Goal: Use online tool/utility

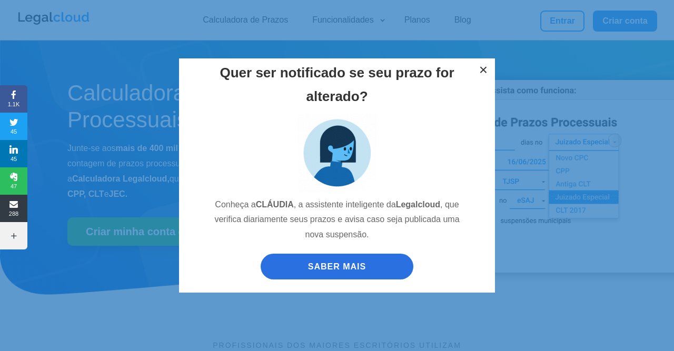
click at [477, 72] on button "×" at bounding box center [483, 69] width 23 height 23
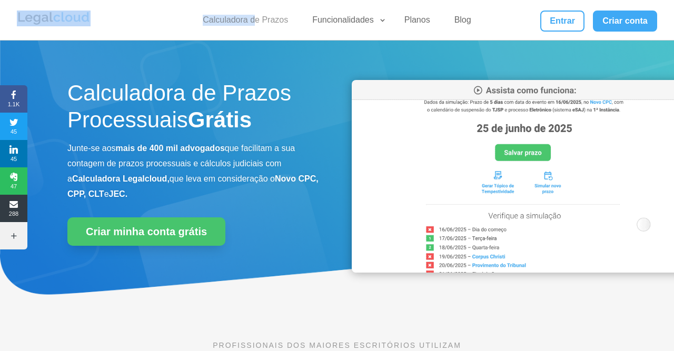
drag, startPoint x: 254, startPoint y: 9, endPoint x: 253, endPoint y: 18, distance: 9.0
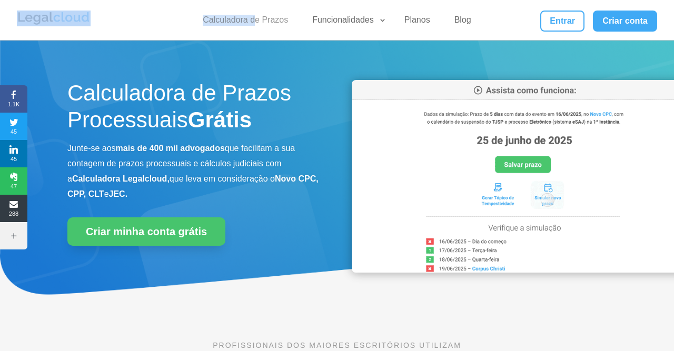
click at [254, 14] on ul "Calculadora de Prazos Funcionalidades Calculadora de Prazos DJEN/DJE Prazos e A…" at bounding box center [337, 20] width 292 height 19
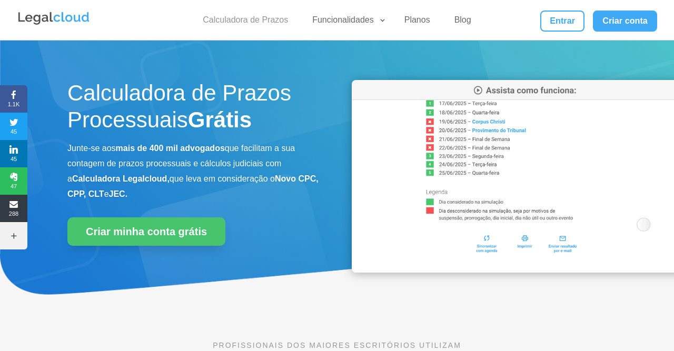
click at [253, 17] on link "Calculadora de Prazos" at bounding box center [245, 22] width 98 height 15
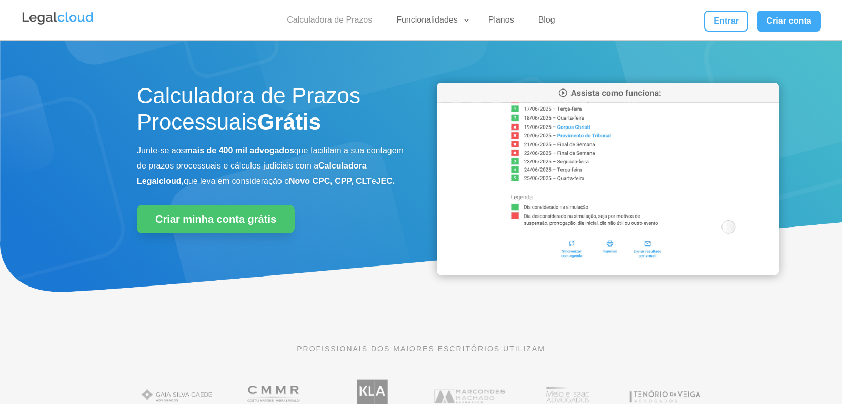
click at [339, 13] on div "Calculadora de Prazos Funcionalidades Calculadora de Prazos DJEN/DJE Prazos e A…" at bounding box center [421, 20] width 800 height 40
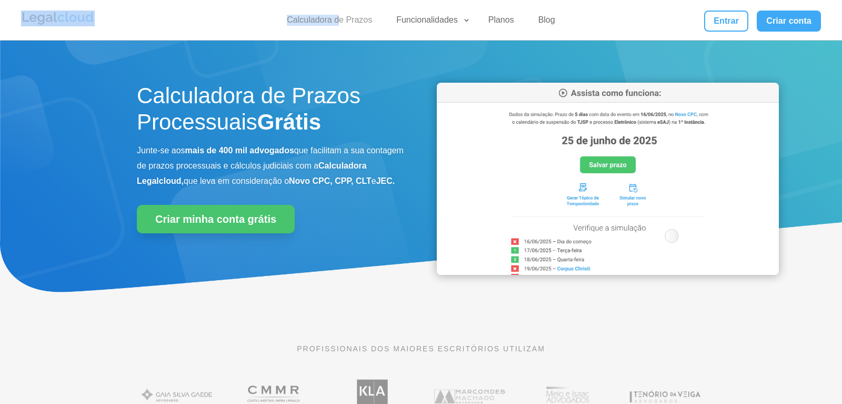
click at [339, 20] on link "Calculadora de Prazos" at bounding box center [330, 22] width 98 height 15
